Goal: Register for event/course

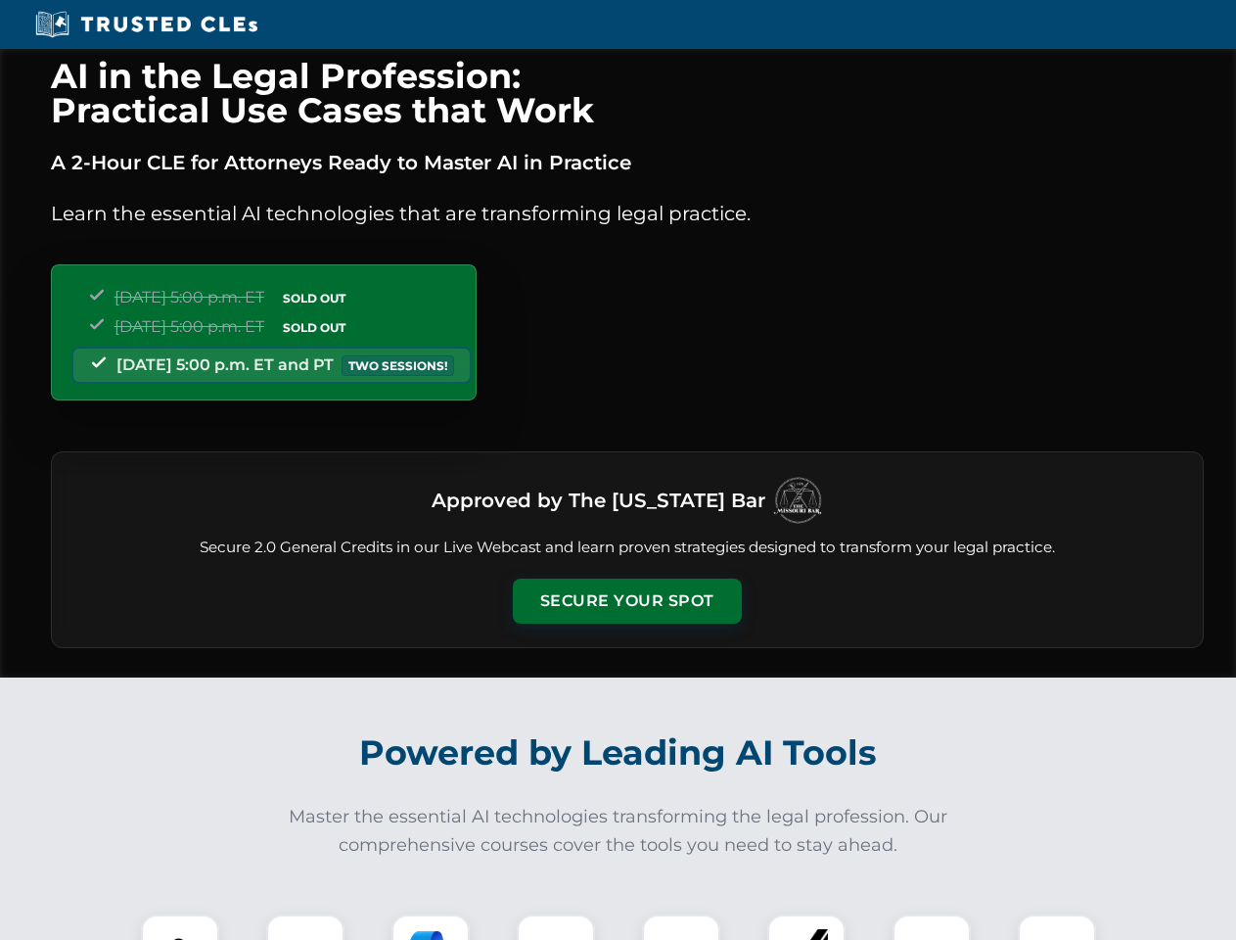
click at [626, 601] on button "Secure Your Spot" at bounding box center [627, 600] width 229 height 45
click at [180, 927] on img at bounding box center [180, 953] width 57 height 57
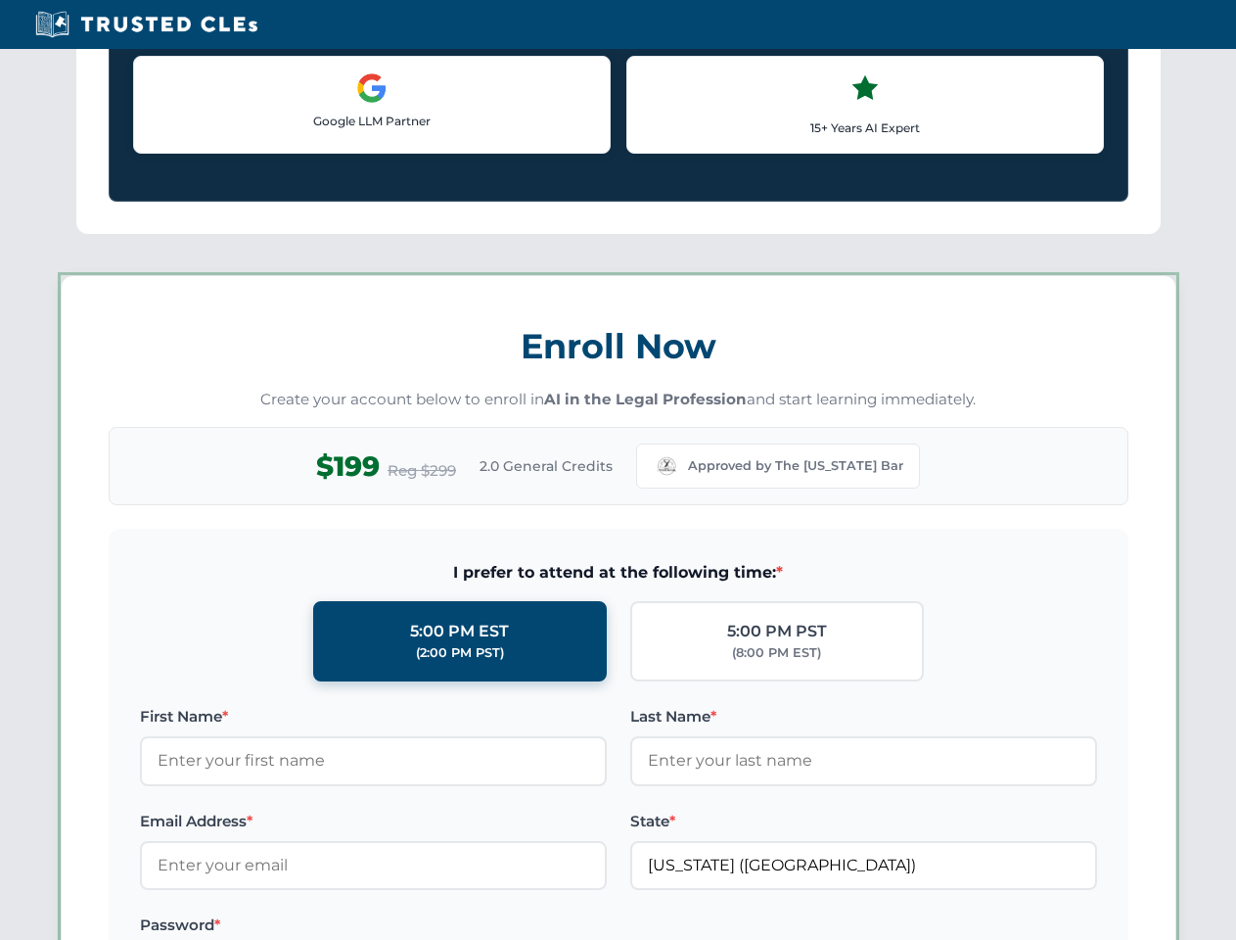
click at [431, 927] on label "Password *" at bounding box center [373, 924] width 467 height 23
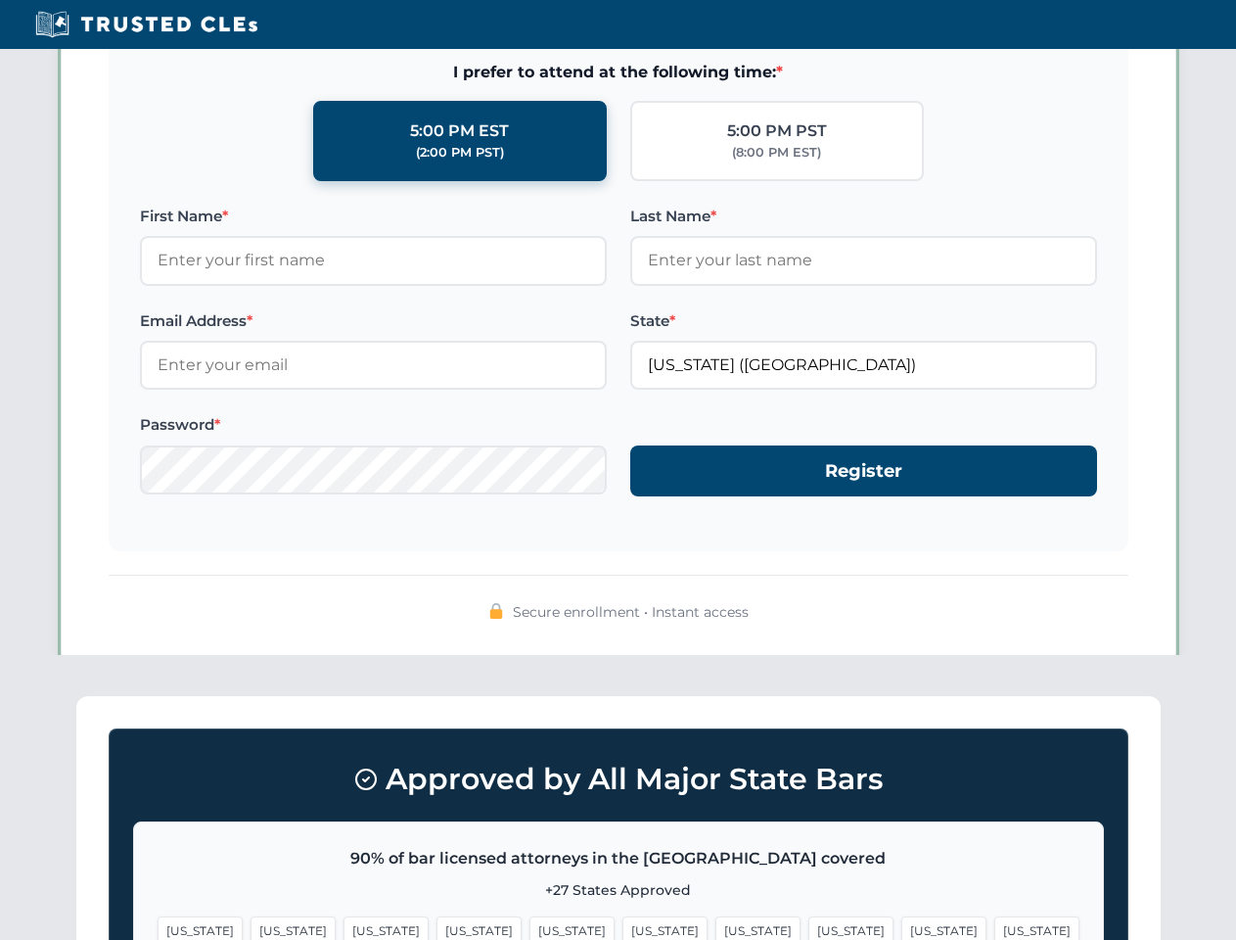
click at [902, 927] on span "[US_STATE]" at bounding box center [944, 930] width 85 height 28
